Goal: Task Accomplishment & Management: Complete application form

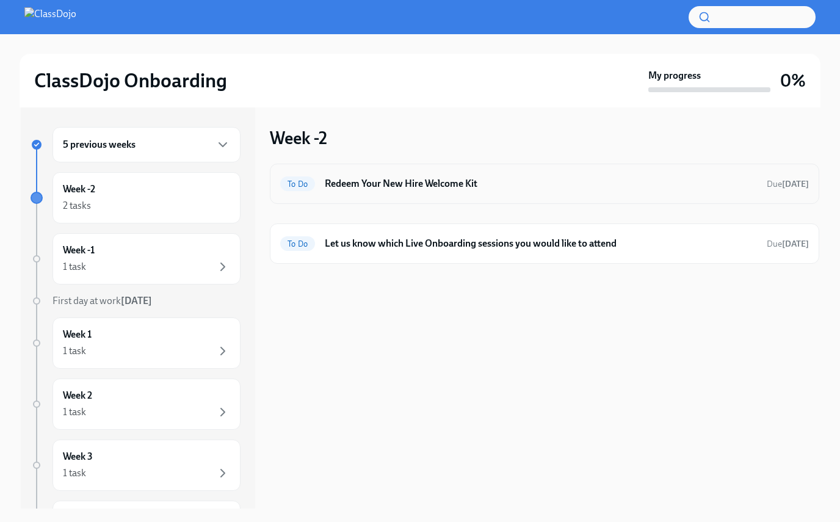
click at [400, 186] on h6 "Redeem Your New Hire Welcome Kit" at bounding box center [541, 183] width 432 height 13
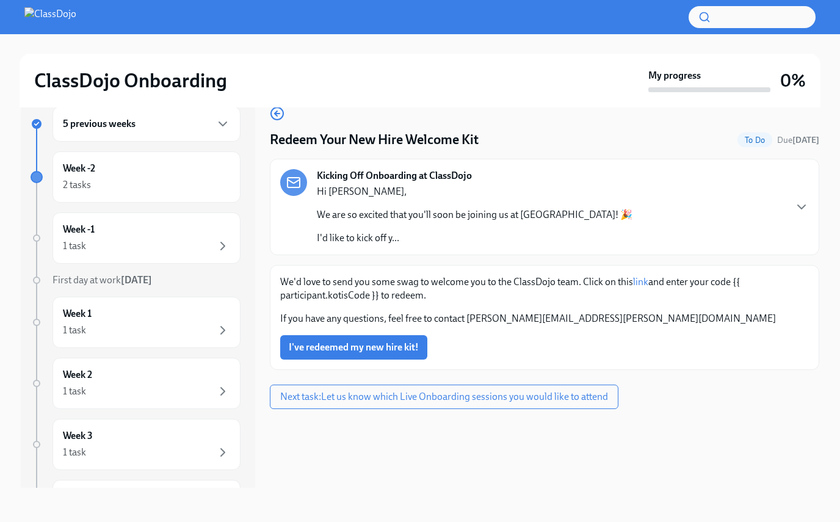
scroll to position [21, 0]
click at [571, 206] on icon "button" at bounding box center [801, 207] width 7 height 4
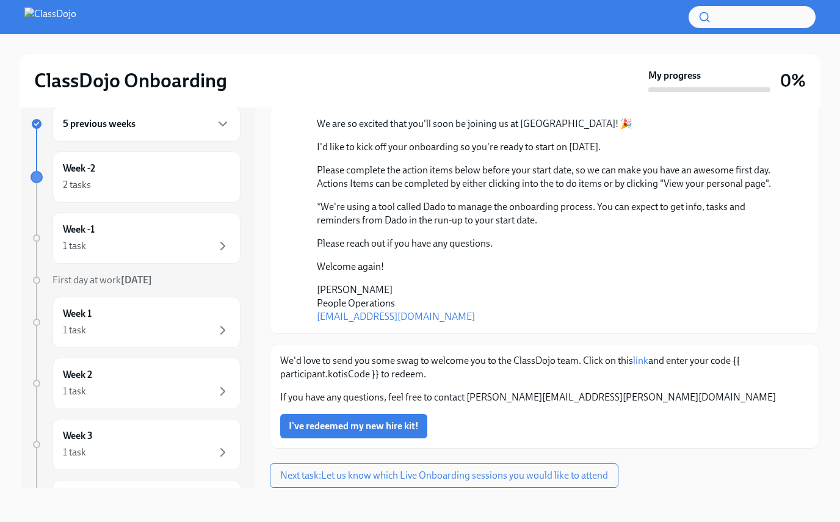
scroll to position [128, 0]
click at [571, 361] on link "link" at bounding box center [640, 361] width 15 height 12
drag, startPoint x: 735, startPoint y: 361, endPoint x: 378, endPoint y: 376, distance: 357.5
click at [378, 376] on p "We'd love to send you some swag to welcome you to the ClassDojo team. Click on …" at bounding box center [544, 367] width 529 height 27
copy p "{{ participant.kotisCode }}"
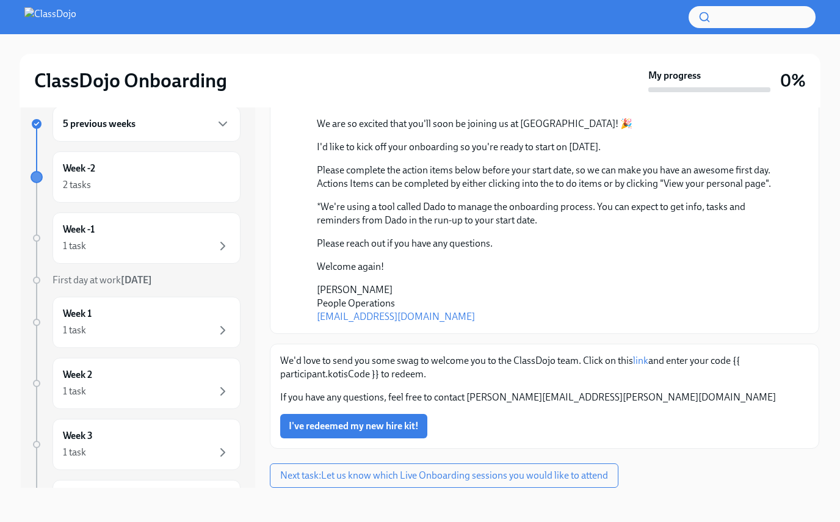
click at [476, 363] on p "We'd love to send you some swag to welcome you to the ClassDojo team. Click on …" at bounding box center [544, 367] width 529 height 27
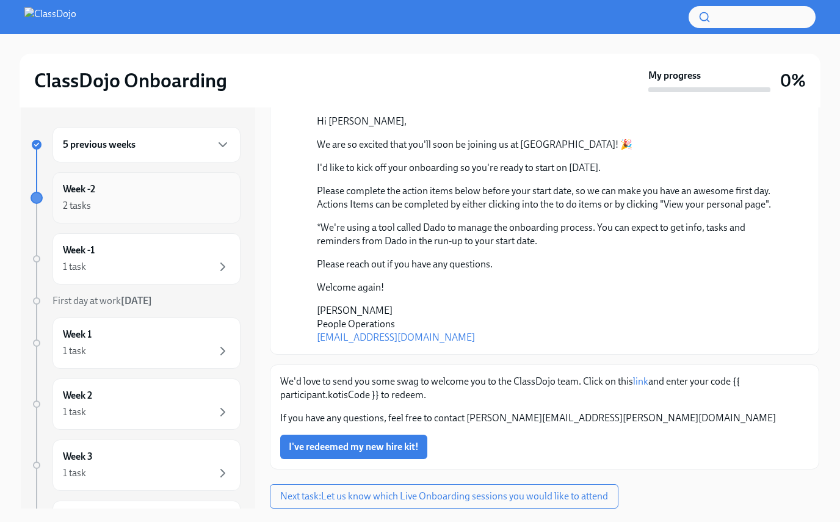
scroll to position [0, 0]
click at [193, 141] on div "5 previous weeks" at bounding box center [146, 144] width 167 height 15
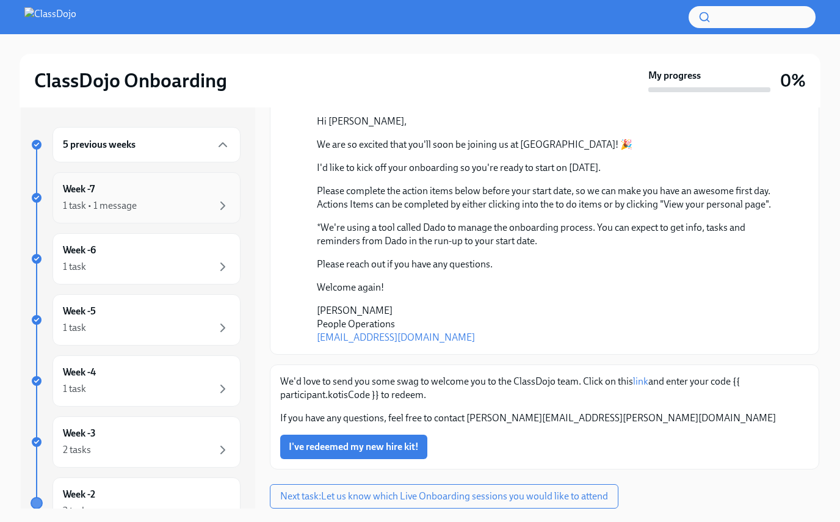
click at [184, 184] on div "Week -7 1 task • 1 message" at bounding box center [146, 198] width 167 height 31
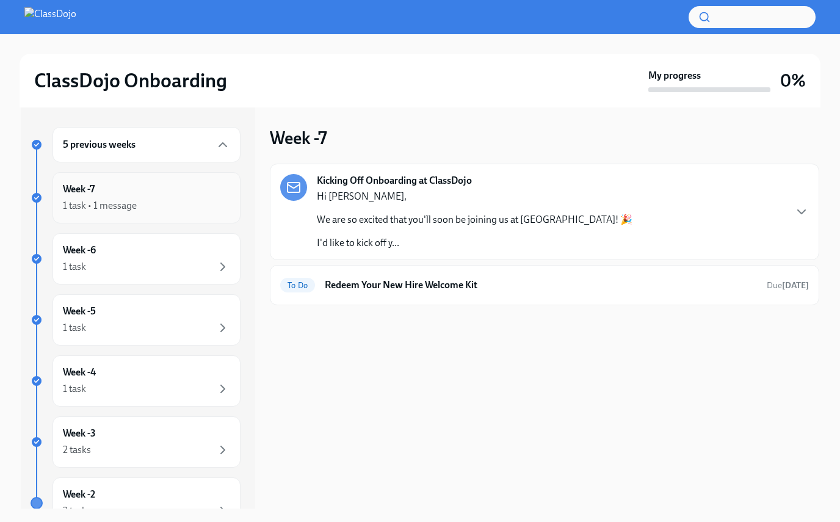
click at [136, 201] on div "1 task • 1 message" at bounding box center [100, 205] width 74 height 13
click at [147, 252] on div "Week -6 1 task" at bounding box center [146, 259] width 167 height 31
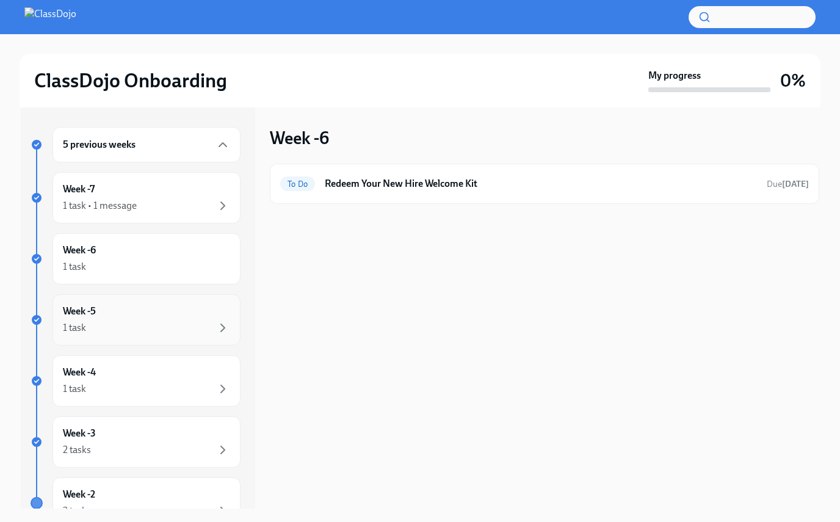
click at [150, 322] on div "1 task" at bounding box center [146, 328] width 167 height 15
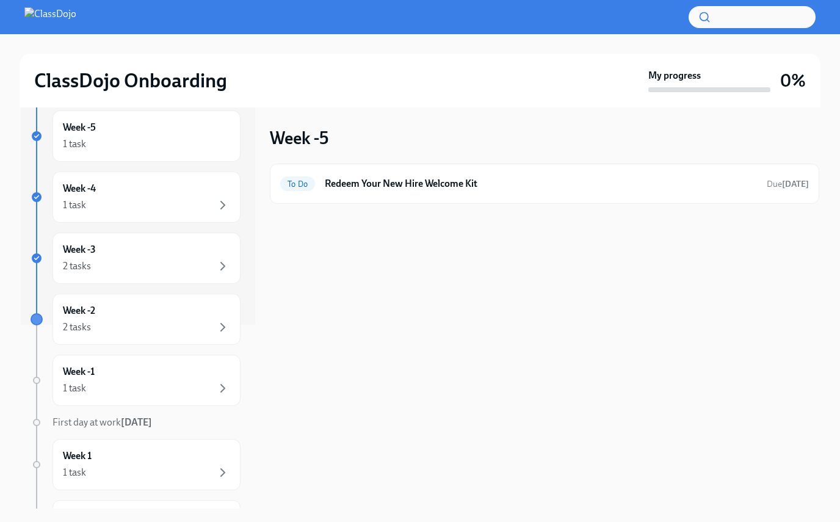
scroll to position [179, 0]
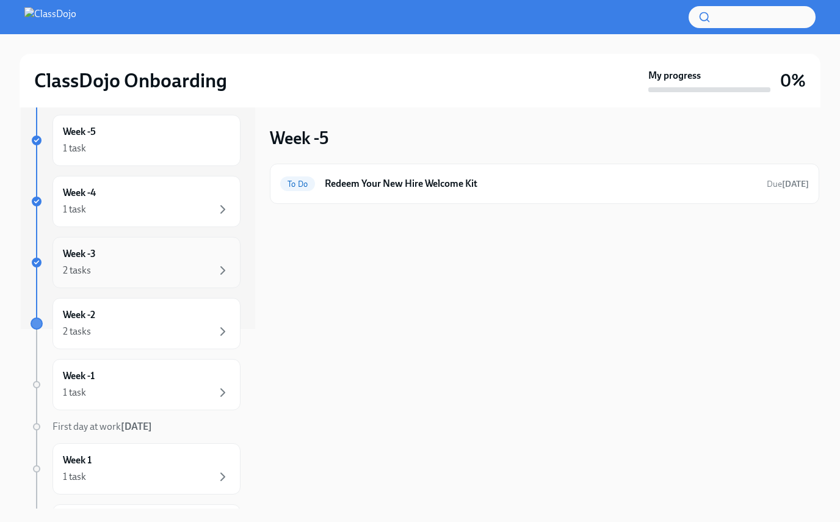
click at [151, 279] on div "Week -3 2 tasks" at bounding box center [147, 262] width 188 height 51
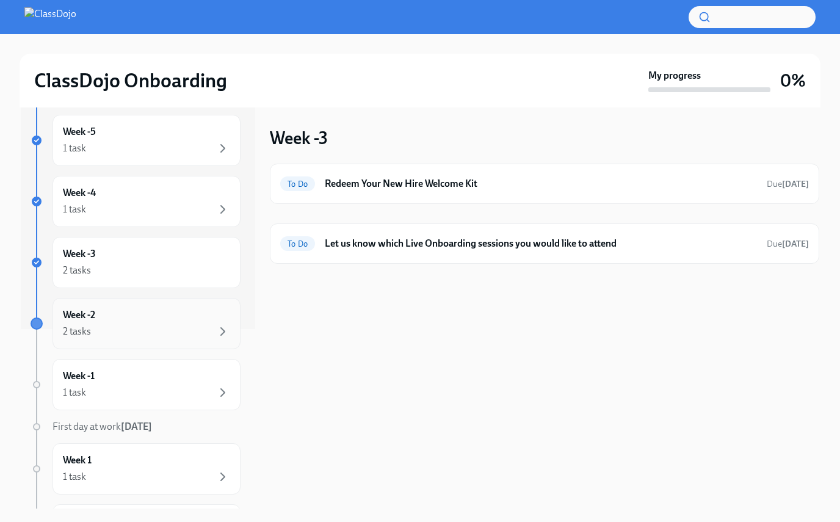
click at [161, 324] on div "Week -2 2 tasks" at bounding box center [146, 323] width 167 height 31
click at [408, 241] on h6 "Let us know which Live Onboarding sessions you would like to attend" at bounding box center [541, 243] width 432 height 13
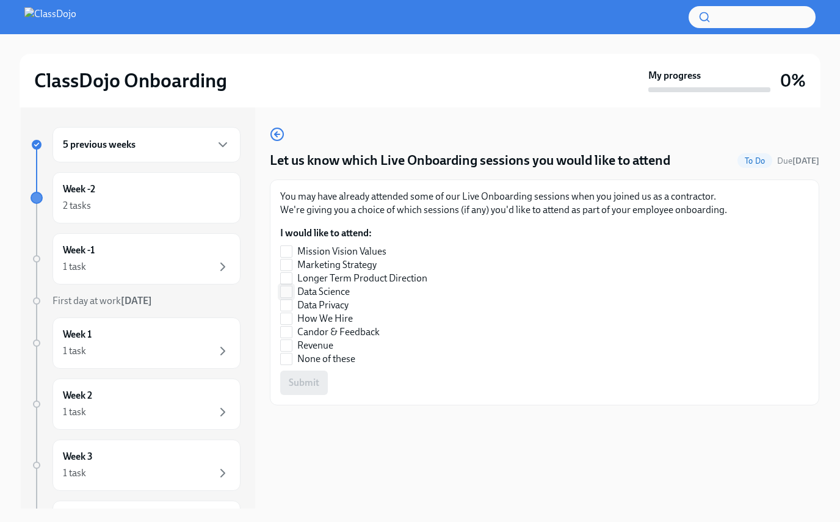
click at [286, 290] on input "Data Science" at bounding box center [286, 291] width 11 height 11
checkbox input "true"
click at [288, 280] on input "Longer Term Product Direction" at bounding box center [286, 278] width 11 height 11
checkbox input "true"
click at [288, 345] on input "Revenue" at bounding box center [286, 345] width 11 height 11
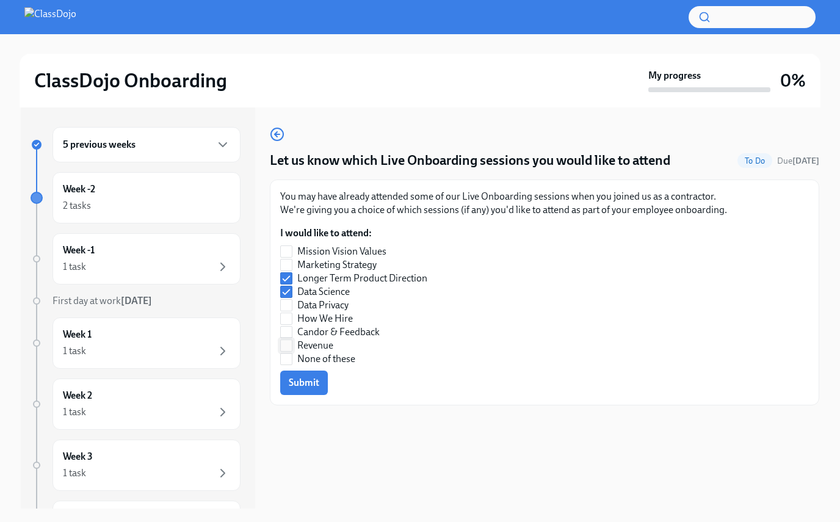
checkbox input "true"
click at [288, 251] on input "Mission Vision Values" at bounding box center [286, 251] width 11 height 11
checkbox input "true"
click at [289, 304] on input "Data Privacy" at bounding box center [286, 305] width 11 height 11
checkbox input "true"
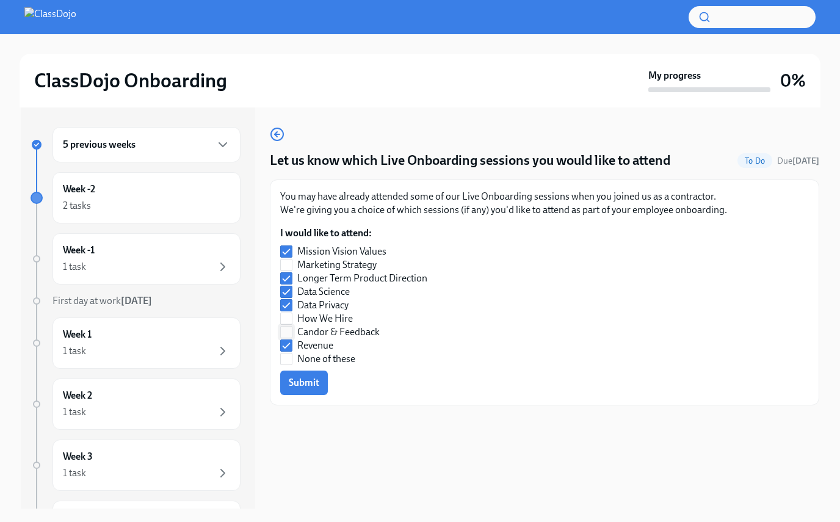
click at [288, 333] on input "Candor & Feedback" at bounding box center [286, 332] width 11 height 11
checkbox input "true"
checkbox input "false"
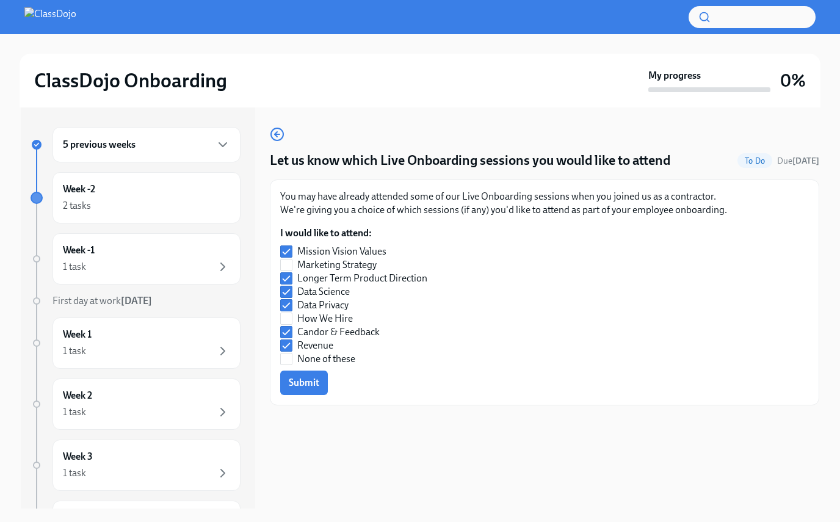
checkbox input "false"
click at [289, 254] on input "Mission Vision Values" at bounding box center [286, 251] width 11 height 11
checkbox input "true"
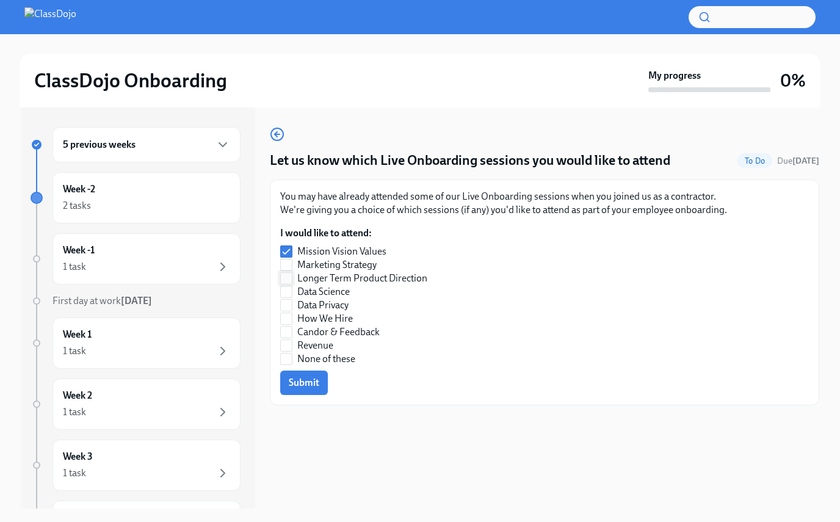
click at [288, 278] on input "Longer Term Product Direction" at bounding box center [286, 278] width 11 height 11
checkbox input "true"
click at [288, 291] on input "Data Science" at bounding box center [286, 291] width 11 height 11
checkbox input "true"
click at [288, 303] on input "Data Privacy" at bounding box center [286, 305] width 11 height 11
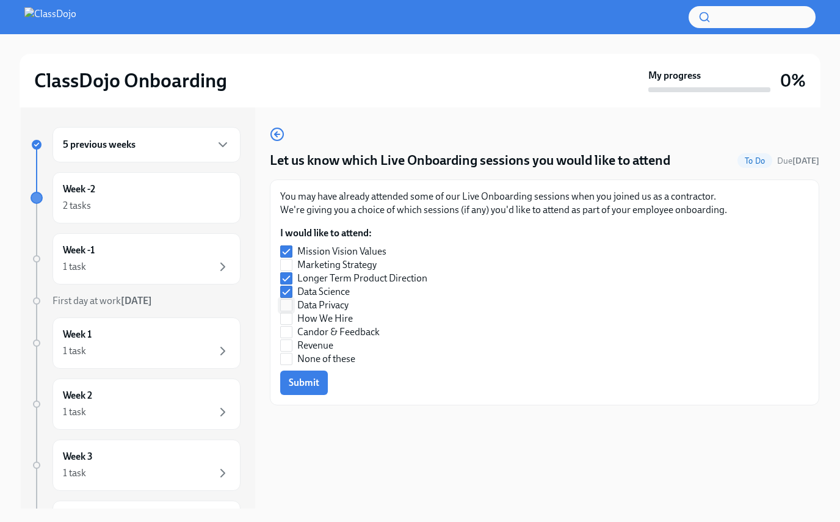
checkbox input "true"
click at [288, 317] on input "How We Hire" at bounding box center [286, 318] width 11 height 11
checkbox input "true"
click at [288, 329] on input "Candor & Feedback" at bounding box center [286, 332] width 11 height 11
checkbox input "true"
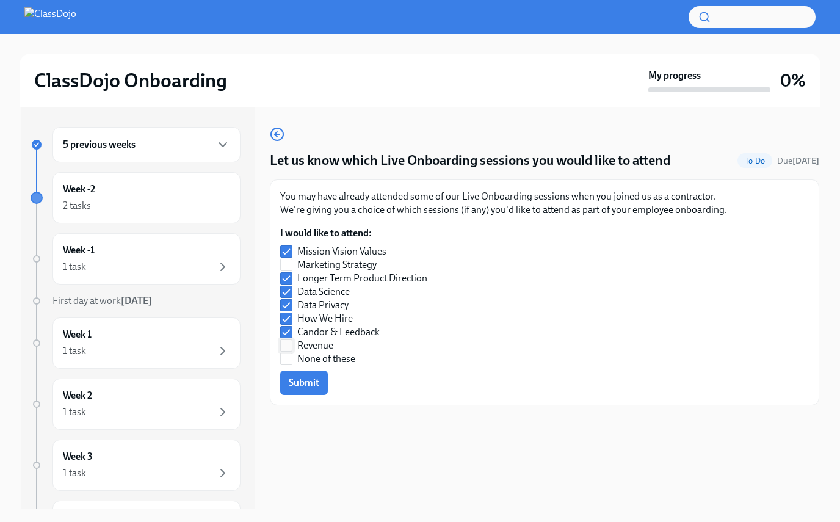
click at [290, 346] on input "Revenue" at bounding box center [286, 345] width 11 height 11
checkbox input "true"
click at [178, 199] on div "2 tasks" at bounding box center [146, 205] width 167 height 15
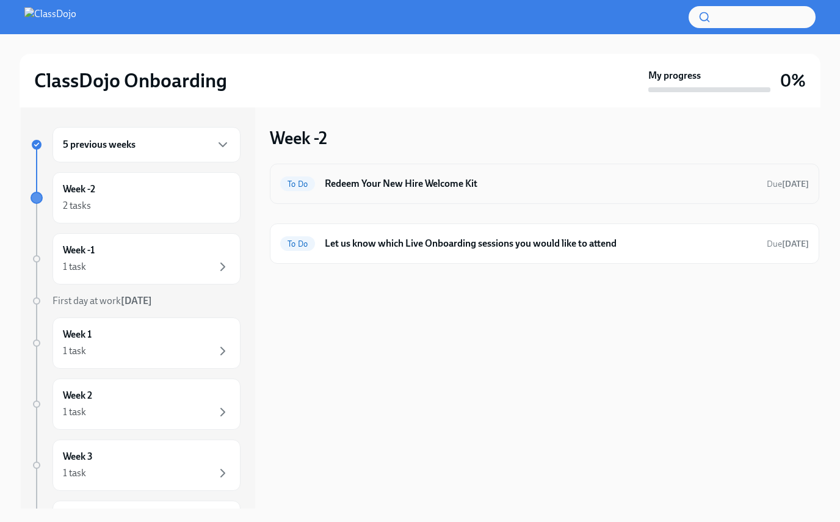
click at [430, 193] on div "To Do Redeem Your New Hire Welcome Kit Due [DATE]" at bounding box center [544, 184] width 529 height 20
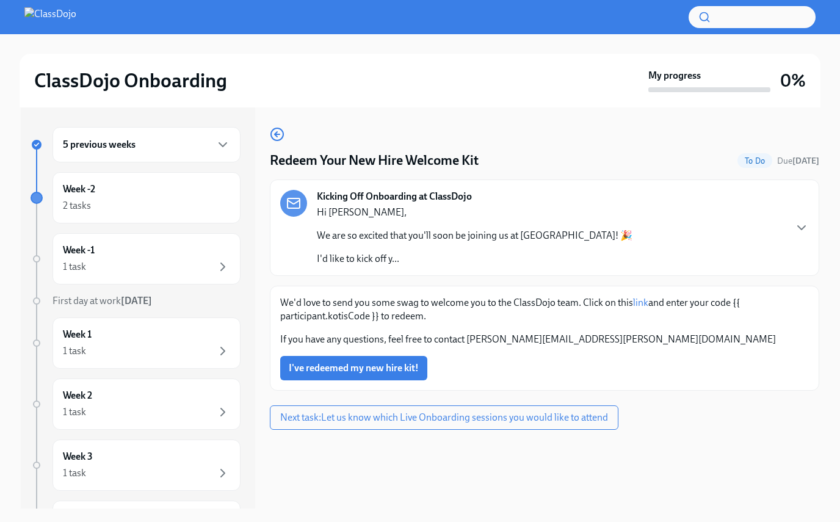
drag, startPoint x: 582, startPoint y: 301, endPoint x: 430, endPoint y: 318, distance: 152.4
click at [430, 318] on p "We'd love to send you some swag to welcome you to the ClassDojo team. Click on …" at bounding box center [544, 309] width 529 height 27
copy p "Click on this link and enter your code {{ participant.kotisCode }} to redeem."
click at [143, 261] on div "1 task" at bounding box center [146, 266] width 167 height 15
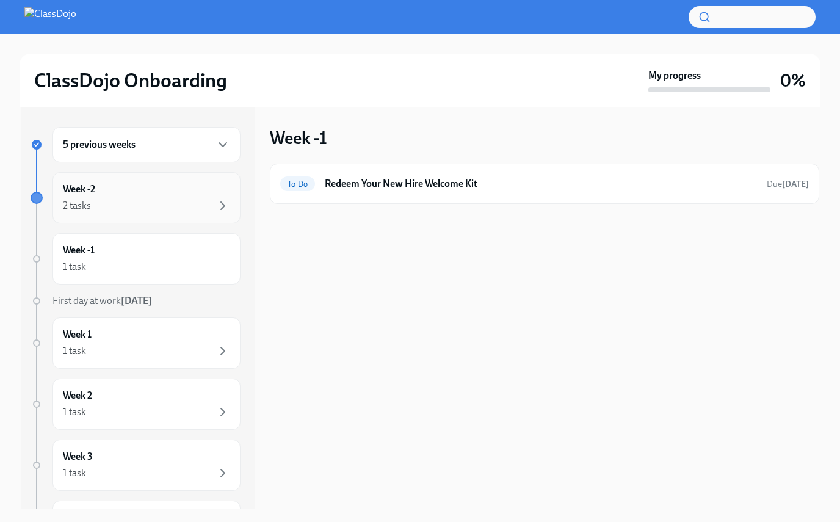
click at [172, 201] on div "2 tasks" at bounding box center [146, 205] width 167 height 15
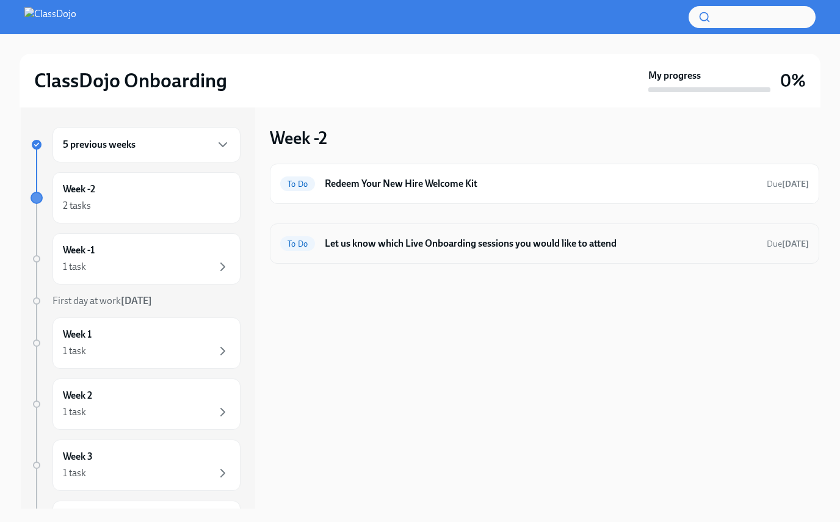
click at [421, 239] on h6 "Let us know which Live Onboarding sessions you would like to attend" at bounding box center [541, 243] width 432 height 13
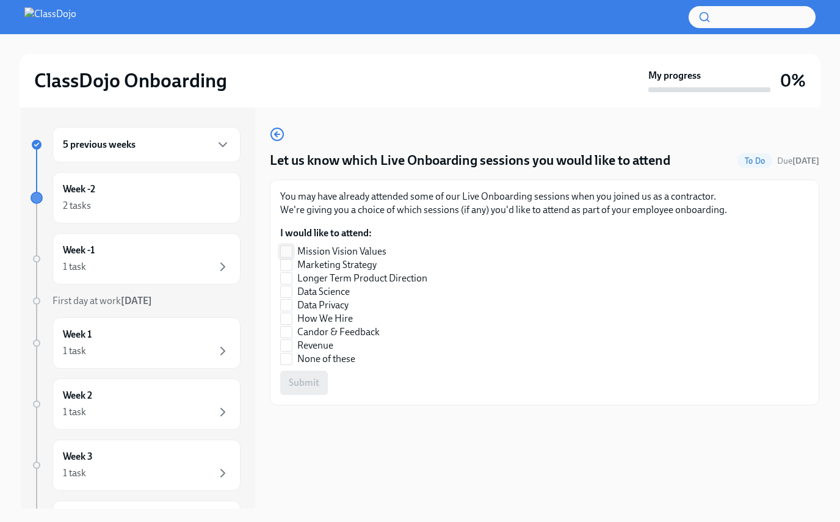
click at [291, 250] on input "Mission Vision Values" at bounding box center [286, 251] width 11 height 11
checkbox input "true"
click at [290, 264] on input "Marketing Strategy" at bounding box center [286, 264] width 11 height 11
checkbox input "true"
click at [289, 275] on input "Longer Term Product Direction" at bounding box center [286, 278] width 11 height 11
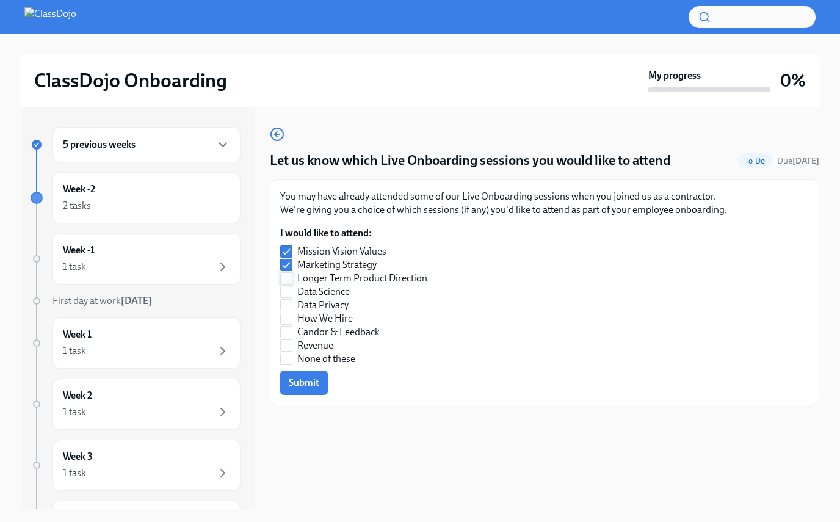
checkbox input "true"
click at [288, 288] on input "Data Science" at bounding box center [286, 291] width 11 height 11
checkbox input "true"
click at [288, 302] on input "Data Privacy" at bounding box center [286, 305] width 11 height 11
checkbox input "true"
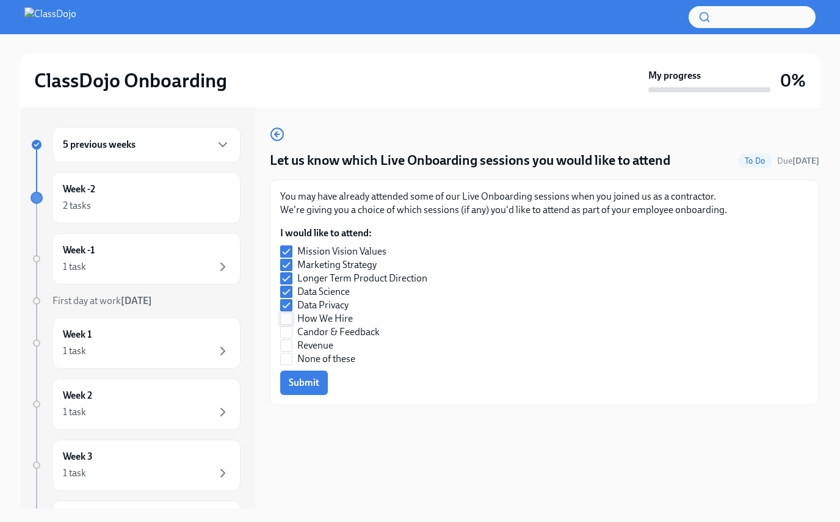
click at [288, 314] on input "How We Hire" at bounding box center [286, 318] width 11 height 11
checkbox input "true"
click at [288, 330] on input "Candor & Feedback" at bounding box center [286, 332] width 11 height 11
checkbox input "true"
click at [288, 344] on input "Revenue" at bounding box center [286, 345] width 11 height 11
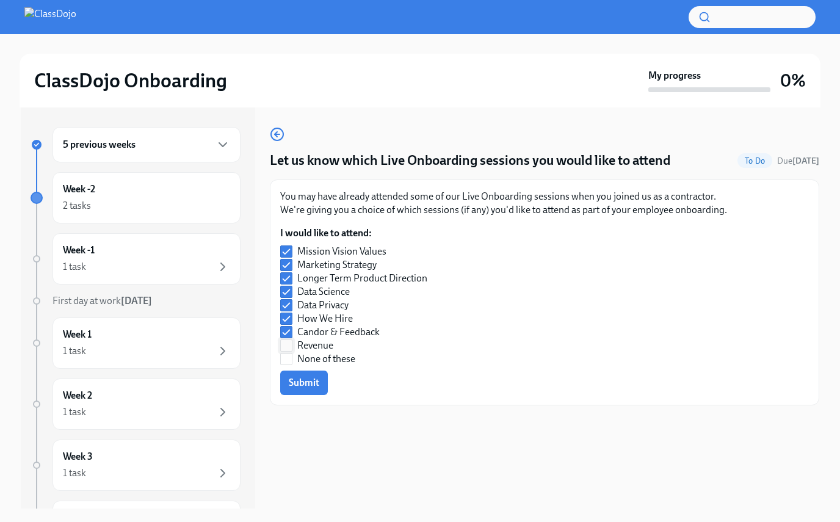
checkbox input "true"
click at [310, 388] on span "Submit" at bounding box center [304, 383] width 31 height 12
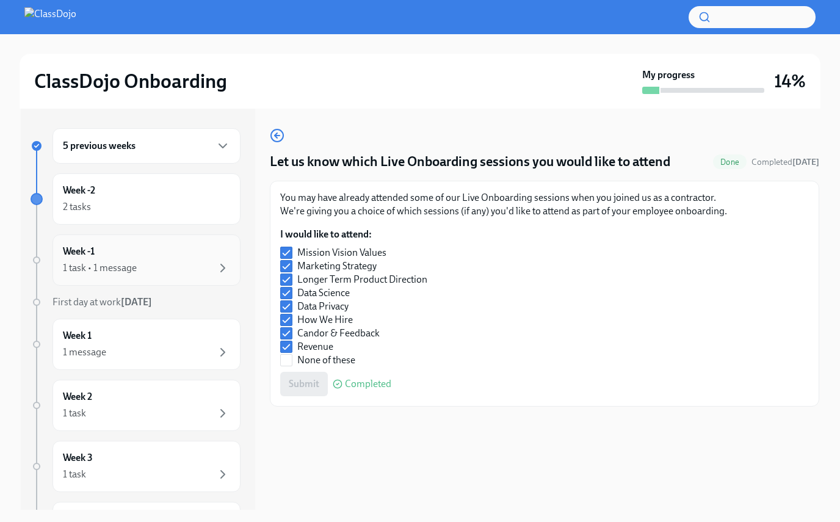
click at [156, 261] on div "1 task • 1 message" at bounding box center [146, 268] width 167 height 15
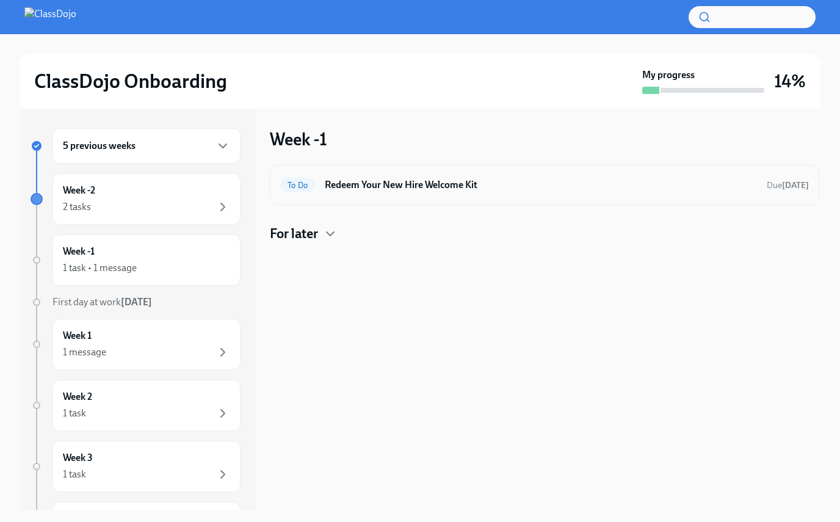
click at [410, 179] on h6 "Redeem Your New Hire Welcome Kit" at bounding box center [541, 184] width 432 height 13
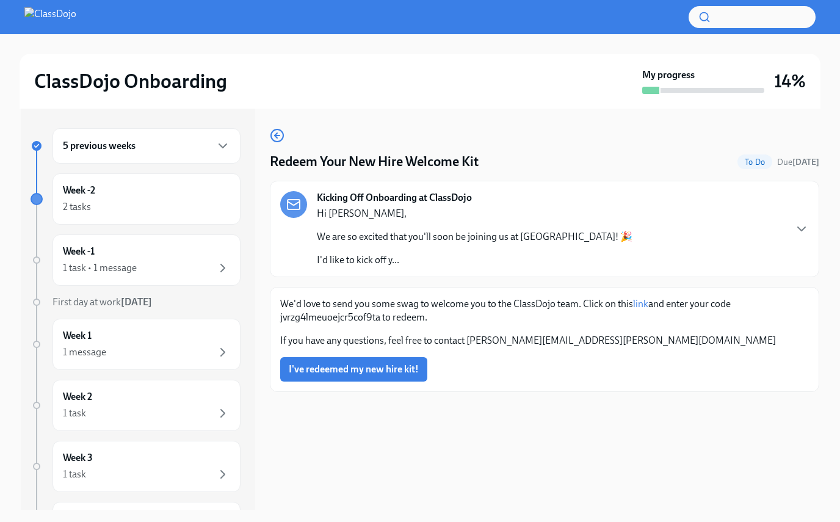
click at [344, 316] on p "We'd love to send you some swag to welcome you to the ClassDojo team. Click on …" at bounding box center [544, 310] width 529 height 27
copy p "jvrzg4lmeuoejcr5cof9ta"
click at [571, 304] on link "link" at bounding box center [640, 304] width 15 height 12
click at [377, 368] on span "I've redeemed my new hire kit!" at bounding box center [354, 369] width 130 height 12
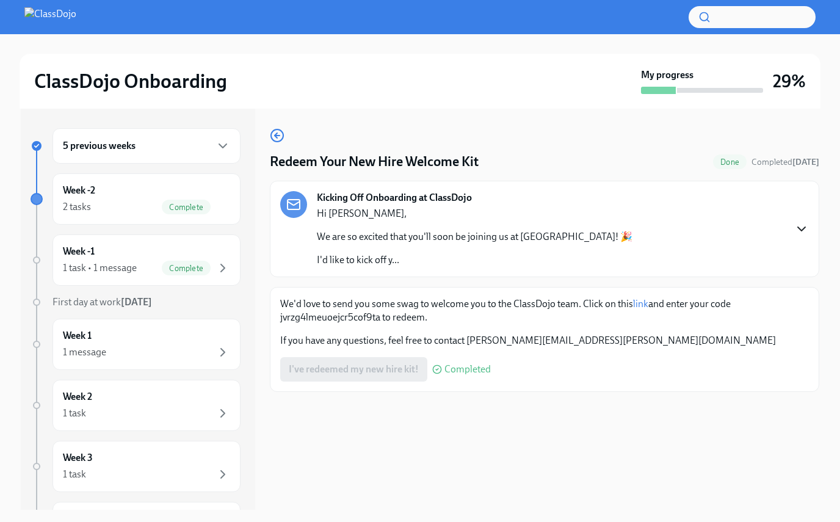
click at [571, 225] on icon "button" at bounding box center [801, 229] width 15 height 15
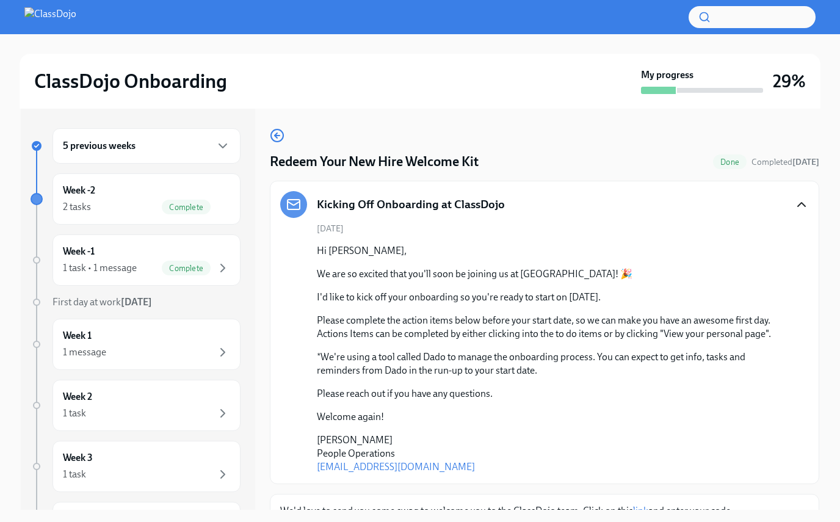
click at [571, 225] on div "[DATE] Hi [PERSON_NAME], We are so excited that you'll soon be joining us at Cl…" at bounding box center [544, 348] width 529 height 251
click at [114, 265] on div "1 task • 1 message" at bounding box center [100, 267] width 74 height 13
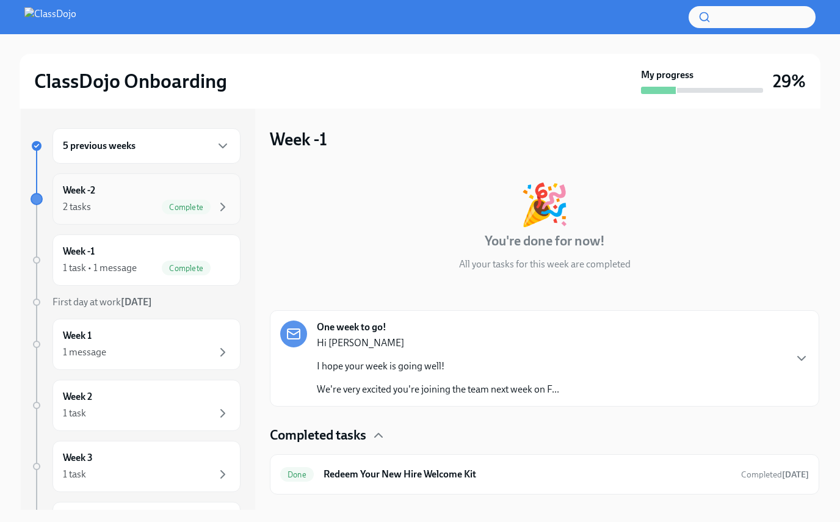
click at [109, 200] on div "2 tasks Complete" at bounding box center [146, 207] width 167 height 15
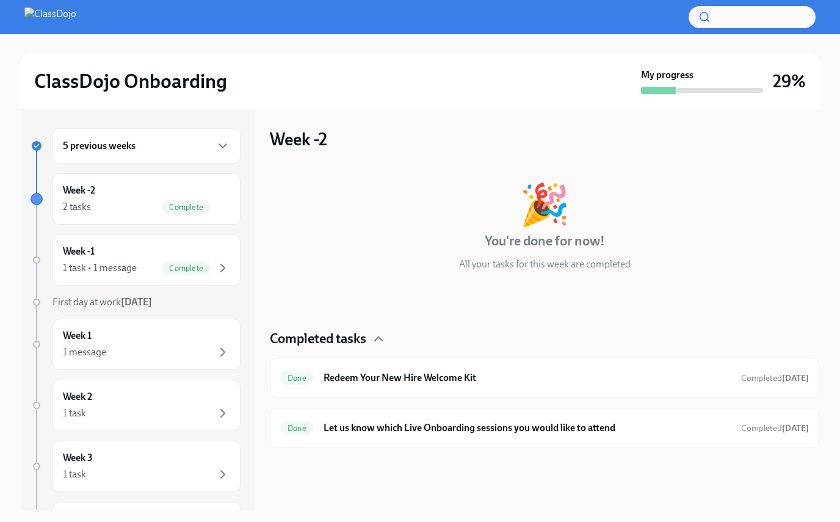
click at [125, 155] on div "5 previous weeks" at bounding box center [147, 145] width 188 height 35
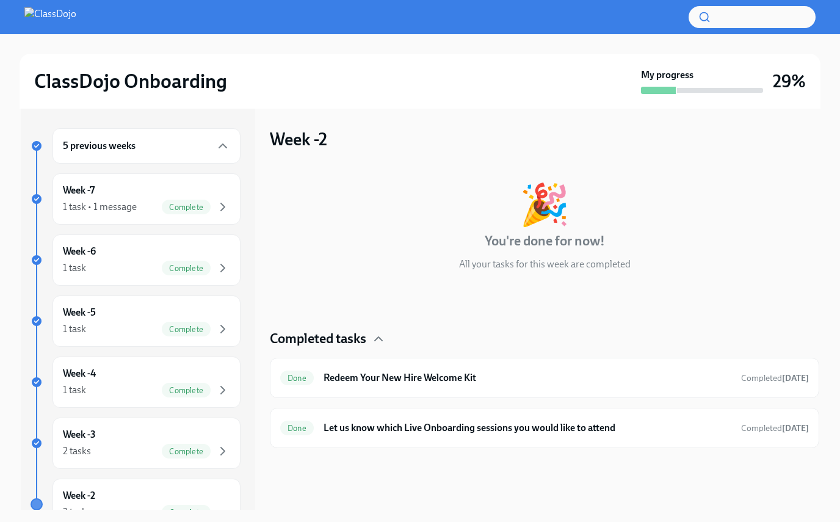
click at [123, 148] on h6 "5 previous weeks" at bounding box center [99, 145] width 73 height 13
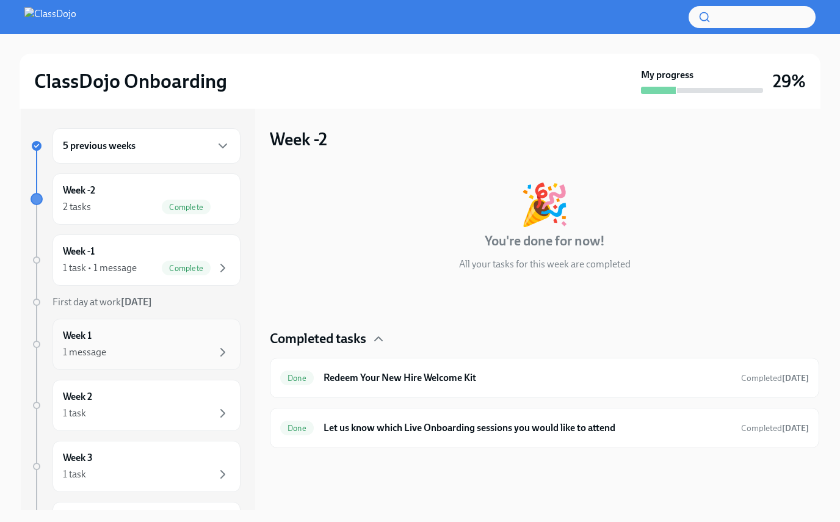
click at [143, 335] on div "Week 1 1 message" at bounding box center [146, 344] width 167 height 31
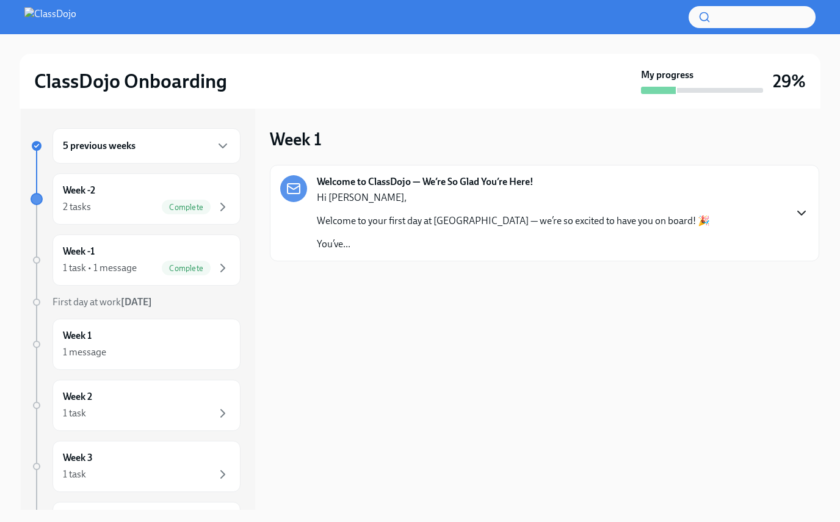
click at [571, 209] on icon "button" at bounding box center [801, 213] width 15 height 15
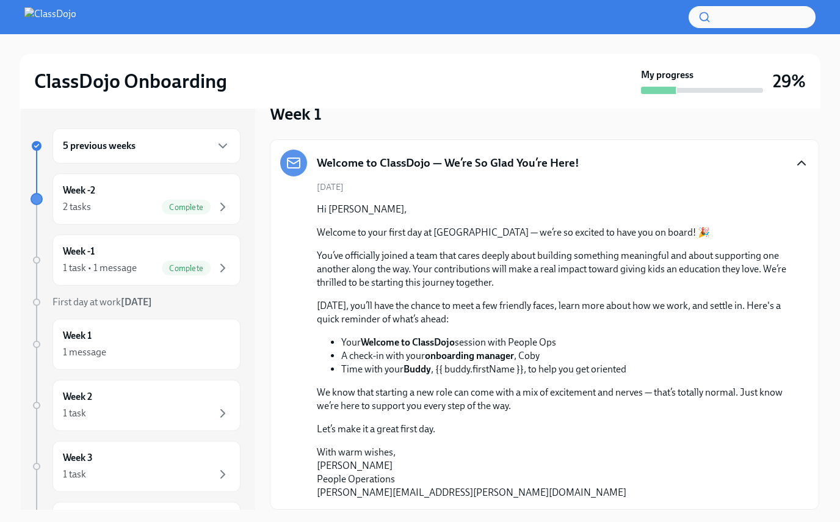
scroll to position [26, 0]
click at [128, 402] on div "Week 2 1 task" at bounding box center [146, 405] width 167 height 31
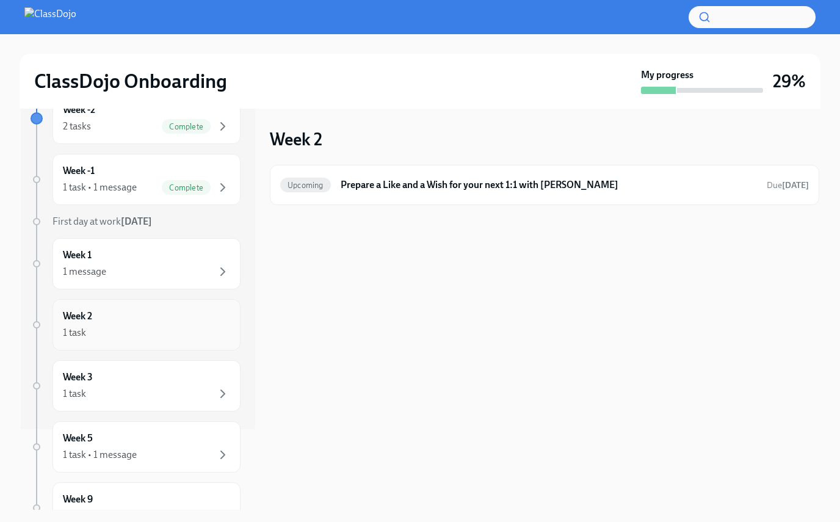
scroll to position [84, 0]
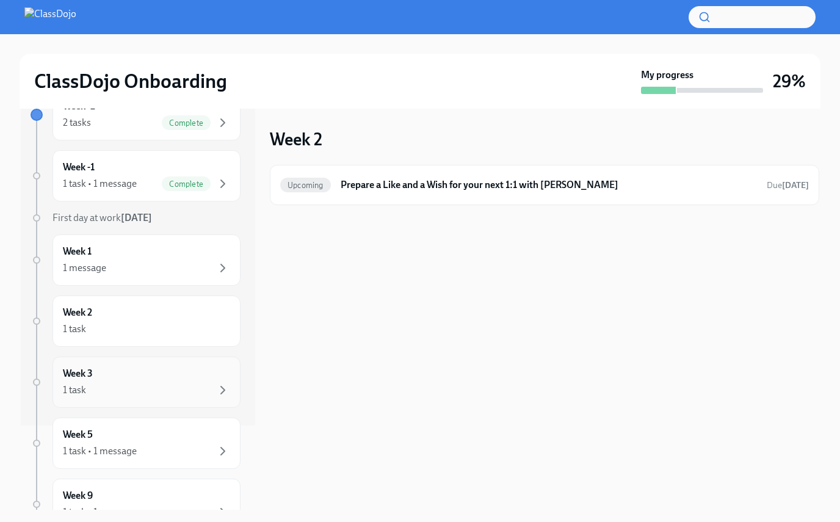
click at [172, 380] on div "Week 3 1 task" at bounding box center [146, 382] width 167 height 31
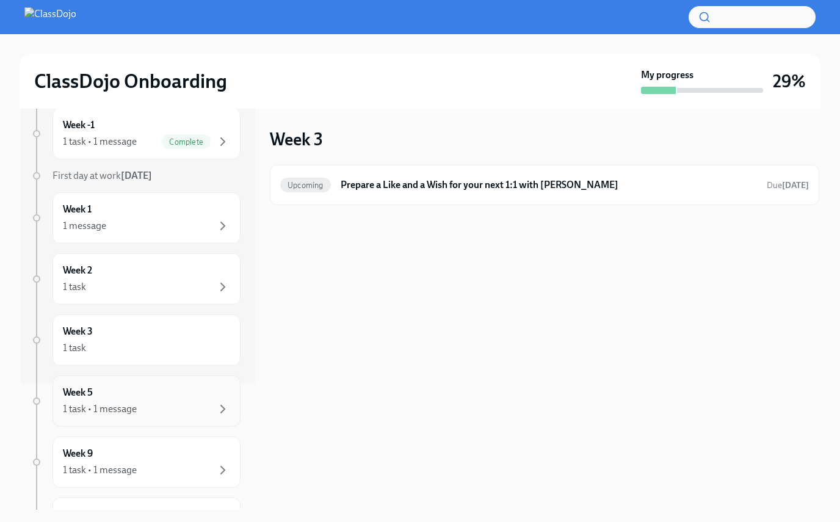
click at [170, 400] on div "Week 5 1 task • 1 message" at bounding box center [146, 401] width 167 height 31
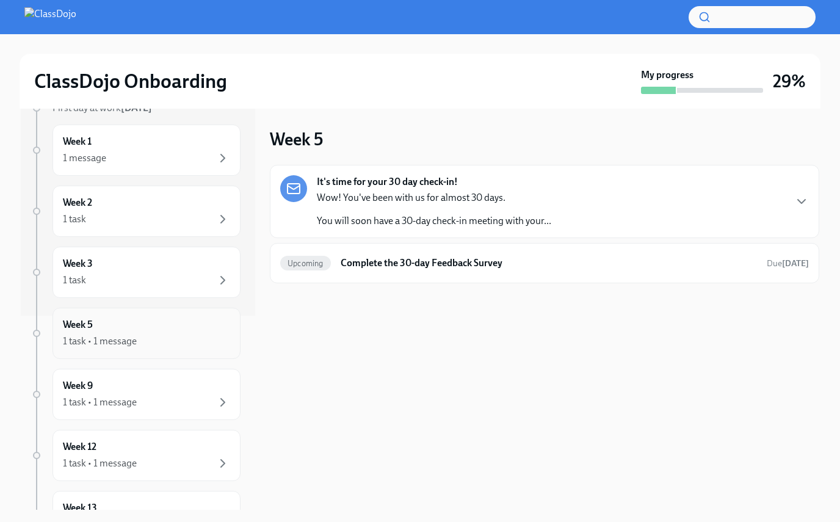
scroll to position [202, 0]
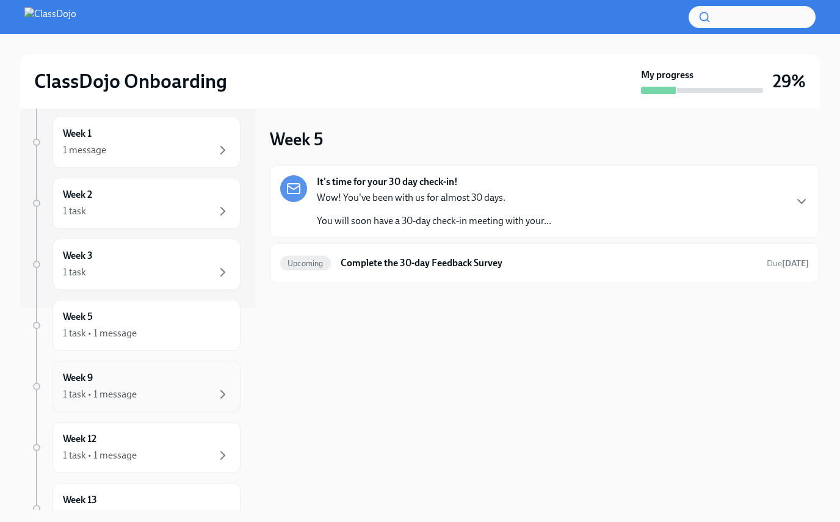
click at [167, 387] on div "1 task • 1 message" at bounding box center [146, 394] width 167 height 15
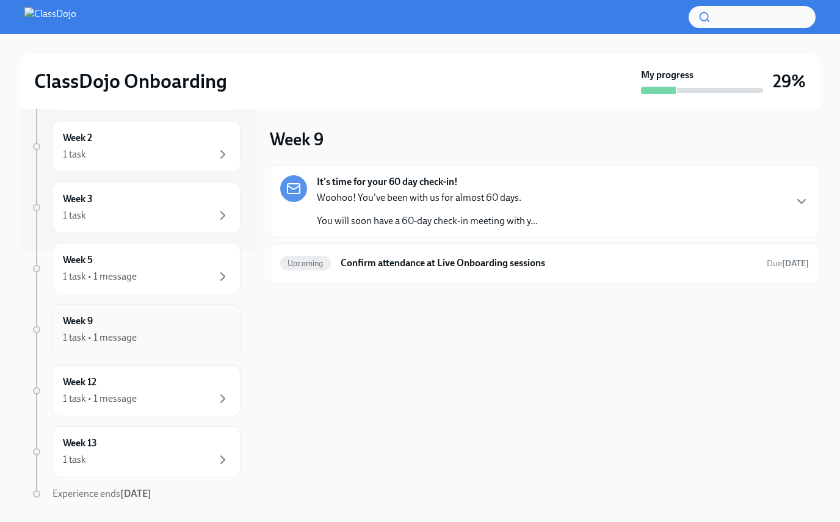
scroll to position [263, 0]
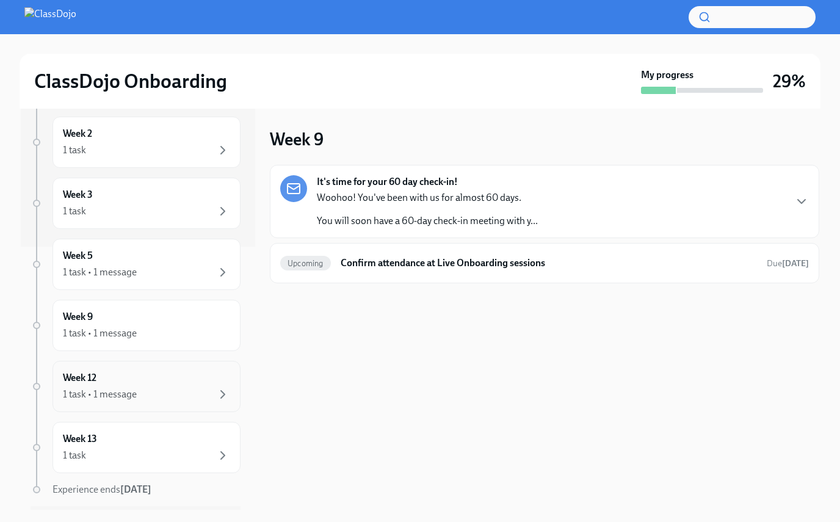
click at [162, 380] on div "Week 12 1 task • 1 message" at bounding box center [146, 386] width 167 height 31
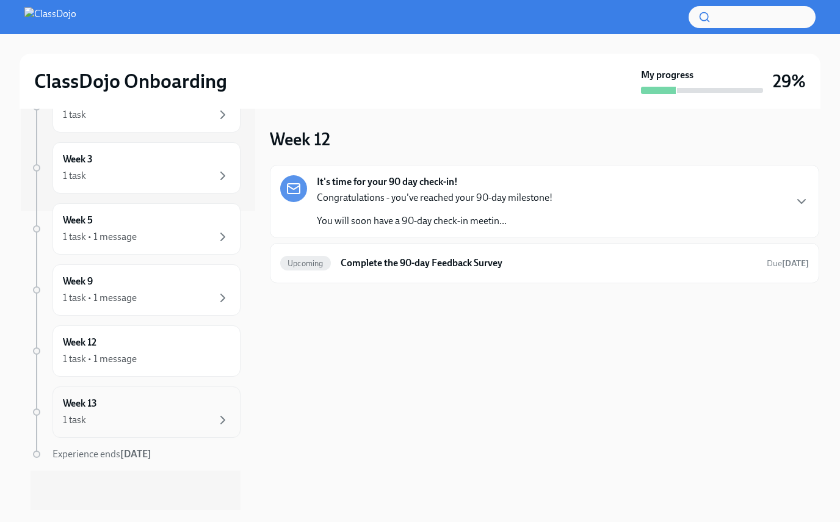
scroll to position [299, 0]
click at [163, 417] on div "1 task" at bounding box center [146, 420] width 167 height 15
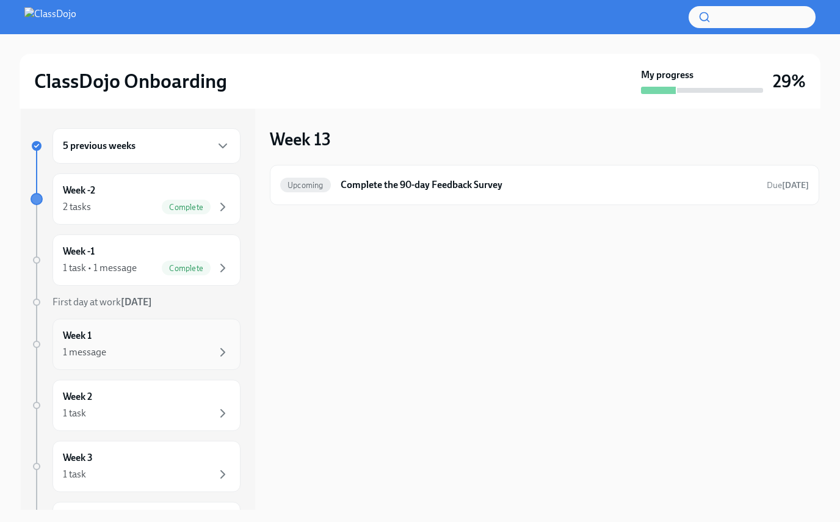
click at [163, 340] on div "Week 1 1 message" at bounding box center [146, 344] width 167 height 31
